Goal: Check status

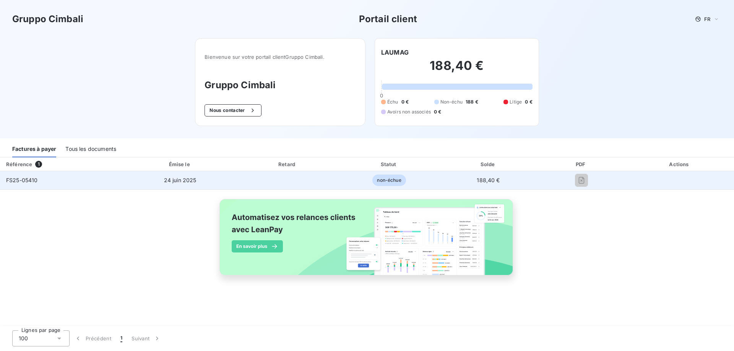
click at [481, 179] on span "188,40 €" at bounding box center [488, 180] width 23 height 7
click at [44, 178] on td "FS25-05410" at bounding box center [62, 180] width 124 height 18
click at [55, 179] on td "FS25-05410" at bounding box center [62, 180] width 124 height 18
click at [15, 177] on span "FS25-05410" at bounding box center [22, 180] width 32 height 7
